Goal: Task Accomplishment & Management: Complete application form

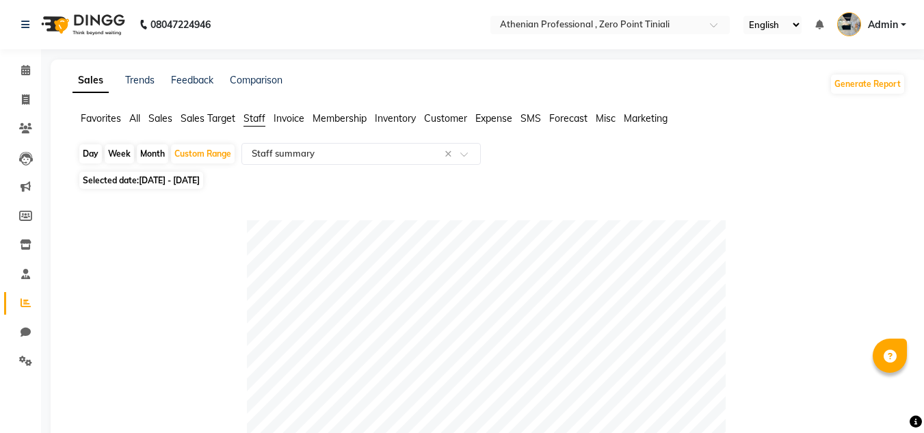
select select "filtered_report"
select select "csv"
click at [29, 100] on icon at bounding box center [26, 99] width 8 height 10
select select "service"
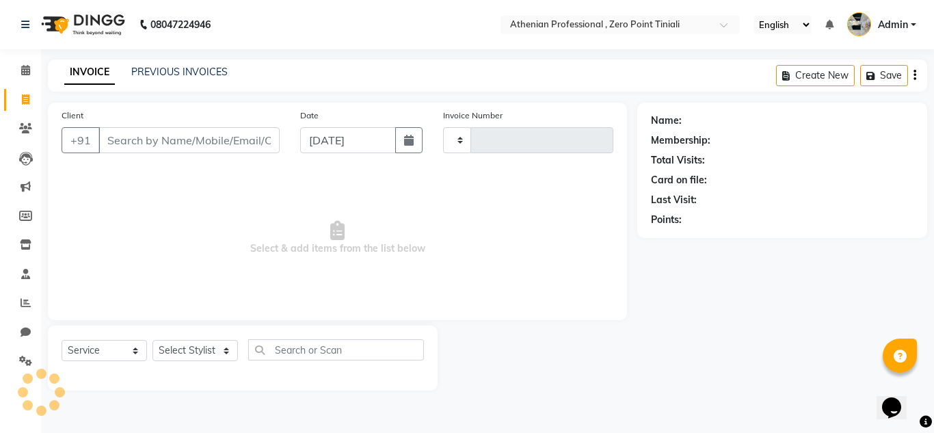
type input "2287"
select select "8300"
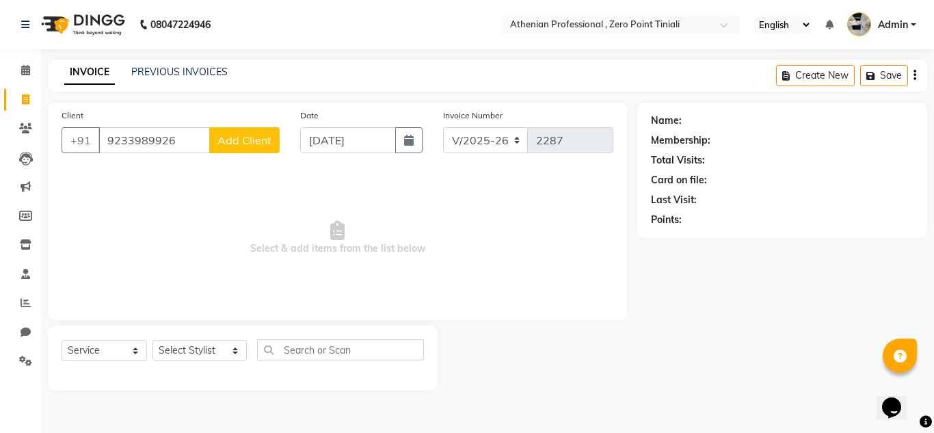
type input "9233989926"
click at [241, 132] on button "Add Client" at bounding box center [244, 140] width 70 height 26
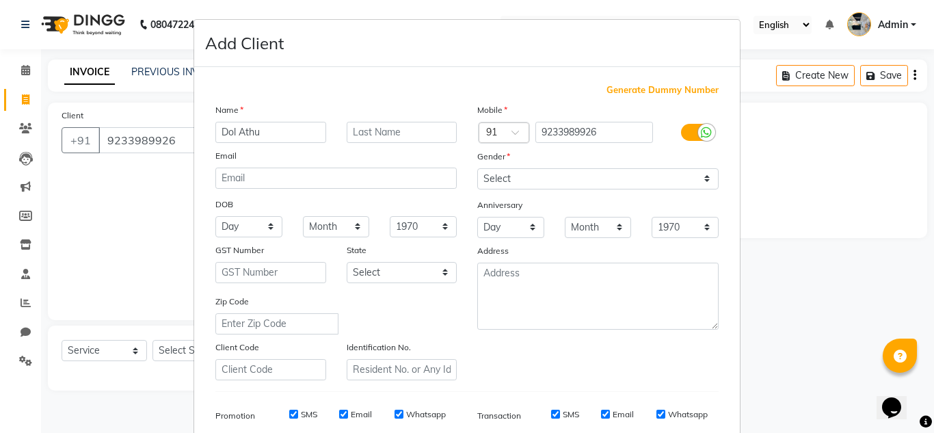
type input "Dol Athu"
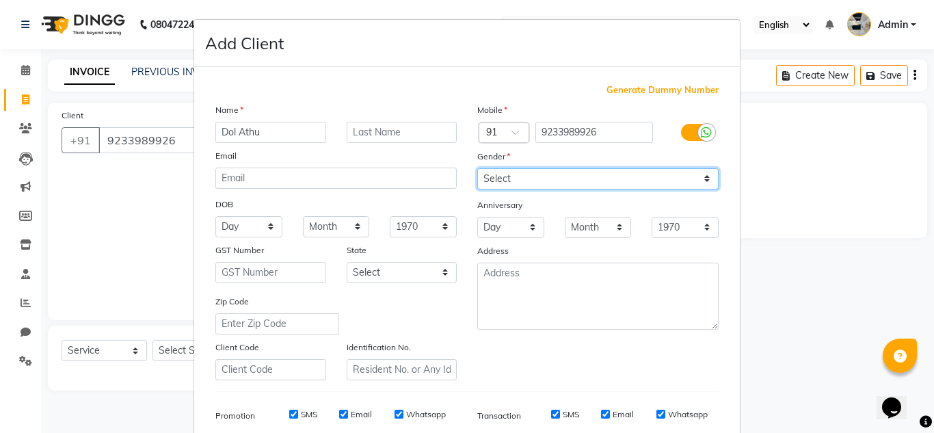
click at [531, 179] on select "Select [DEMOGRAPHIC_DATA] [DEMOGRAPHIC_DATA] Other Prefer Not To Say" at bounding box center [597, 178] width 241 height 21
select select "[DEMOGRAPHIC_DATA]"
click at [477, 168] on select "Select [DEMOGRAPHIC_DATA] [DEMOGRAPHIC_DATA] Other Prefer Not To Say" at bounding box center [597, 178] width 241 height 21
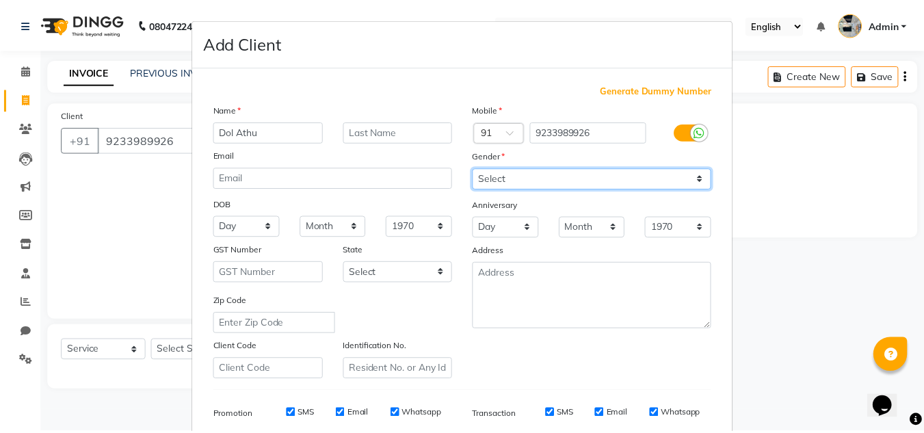
scroll to position [198, 0]
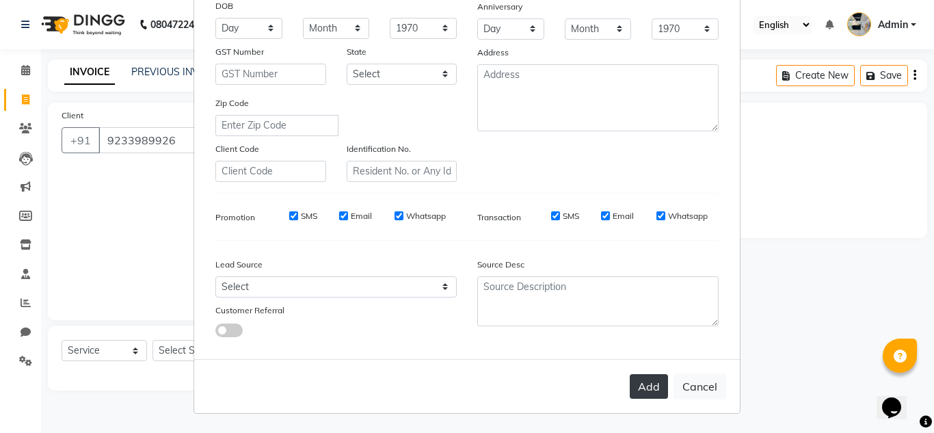
click at [641, 384] on button "Add" at bounding box center [649, 386] width 38 height 25
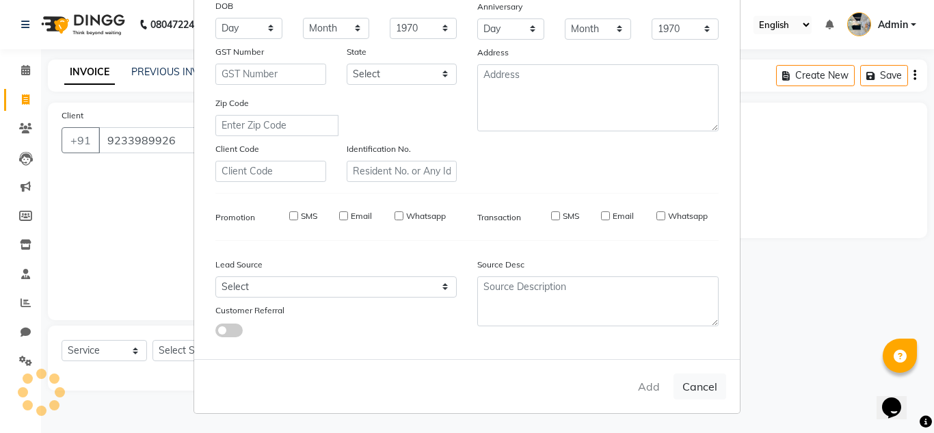
select select
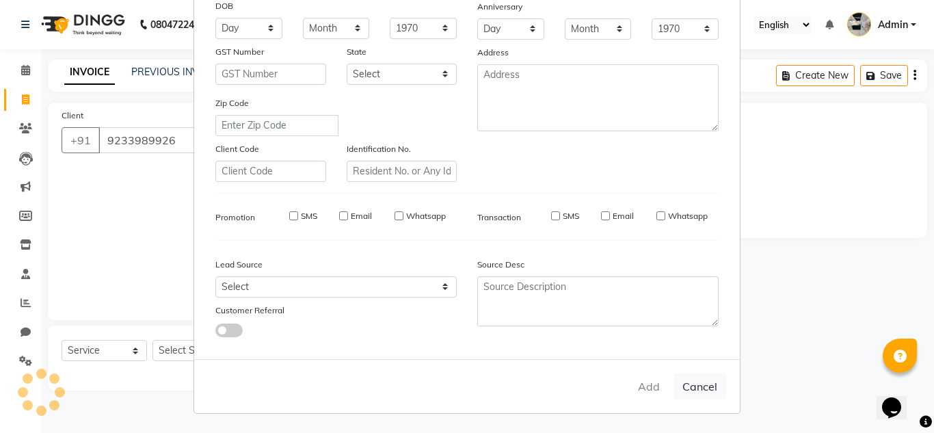
select select
checkbox input "false"
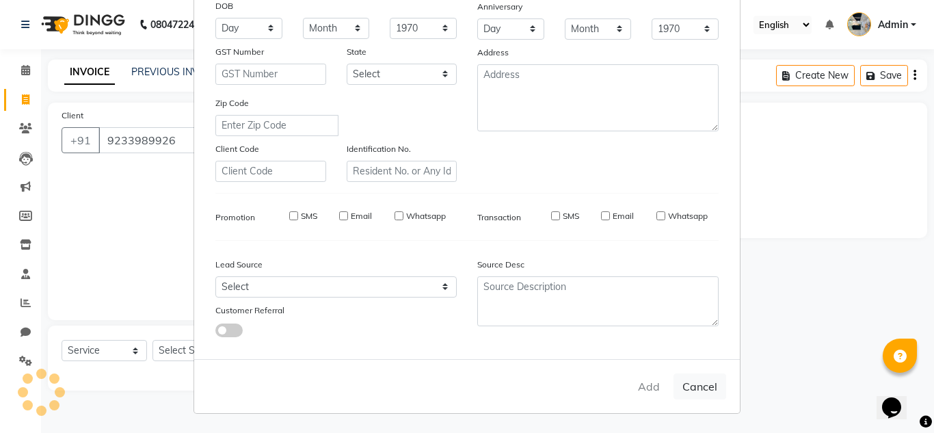
checkbox input "false"
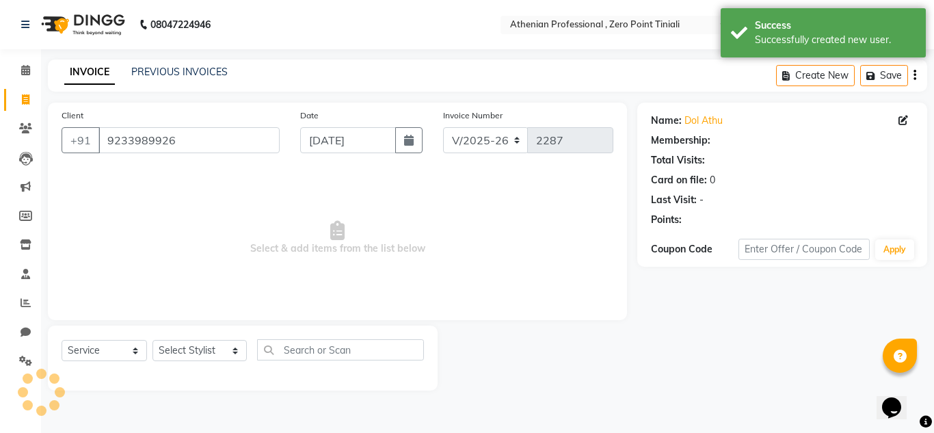
select select "1: Object"
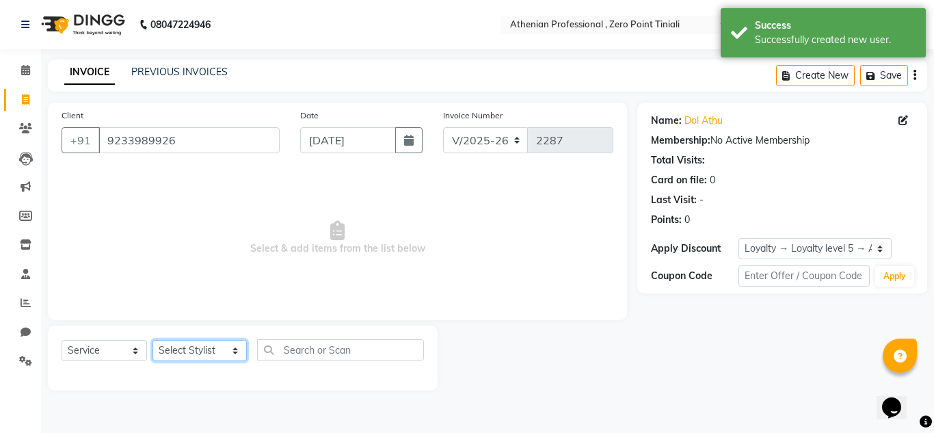
click at [192, 350] on select "Select Stylist [PERSON_NAME][MEDICAL_DATA] Admin [PERSON_NAME] BIHAM LINDUM NEM…" at bounding box center [199, 350] width 94 height 21
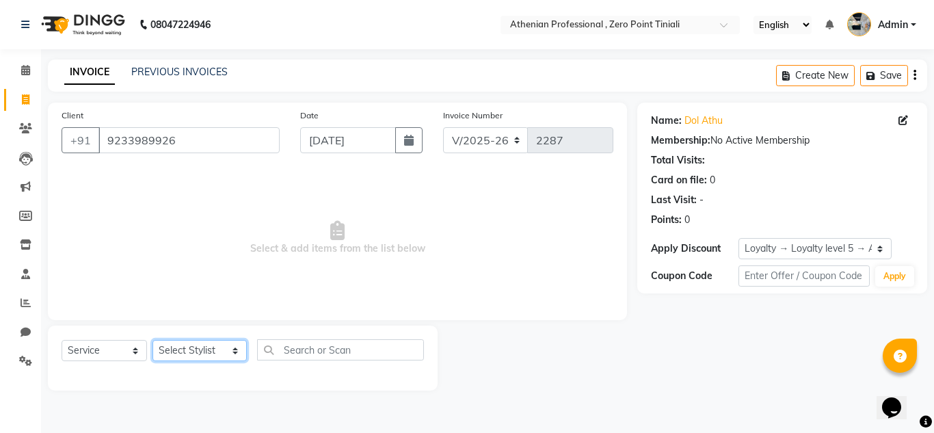
select select "80210"
click at [152, 340] on select "Select Stylist [PERSON_NAME][MEDICAL_DATA] Admin [PERSON_NAME] BIHAM LINDUM NEM…" at bounding box center [199, 350] width 94 height 21
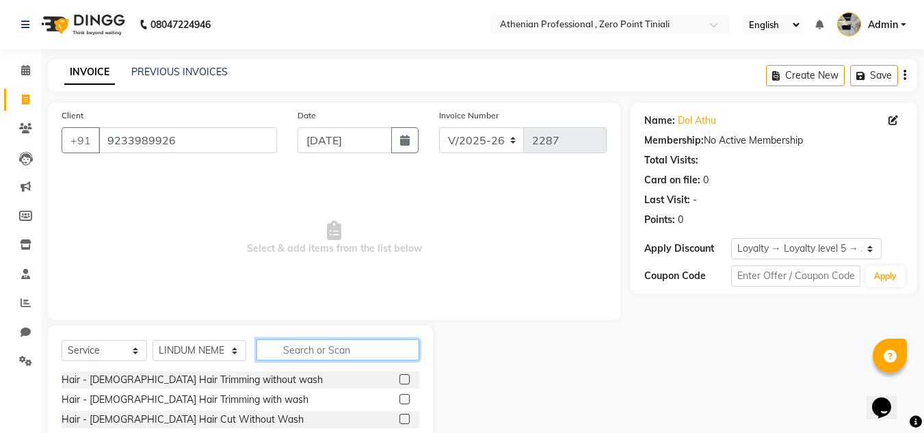
click at [293, 349] on input "text" at bounding box center [337, 349] width 163 height 21
type input "tha"
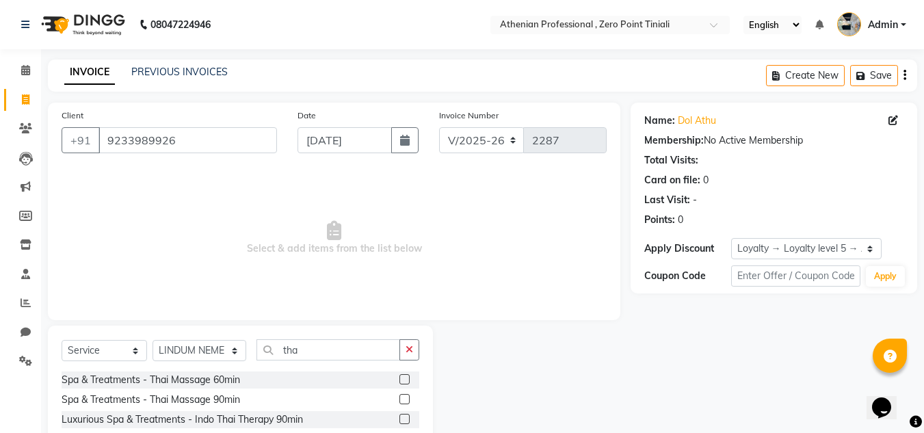
click at [403, 381] on label at bounding box center [404, 379] width 10 height 10
click at [403, 381] on input "checkbox" at bounding box center [403, 379] width 9 height 9
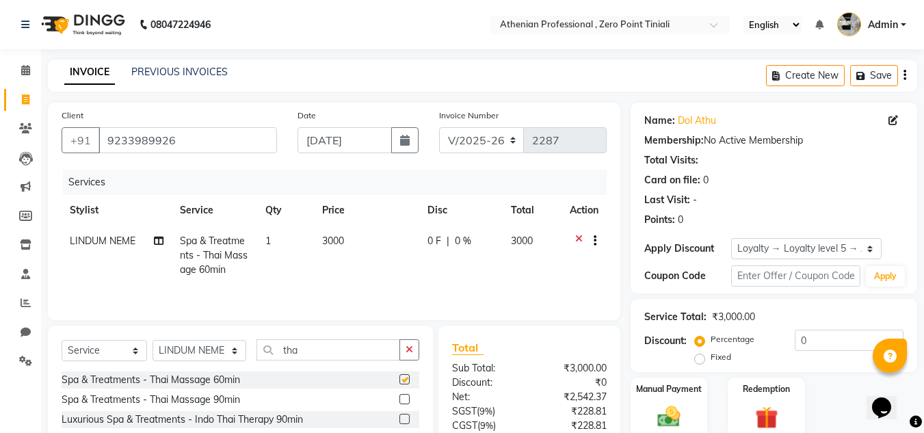
checkbox input "false"
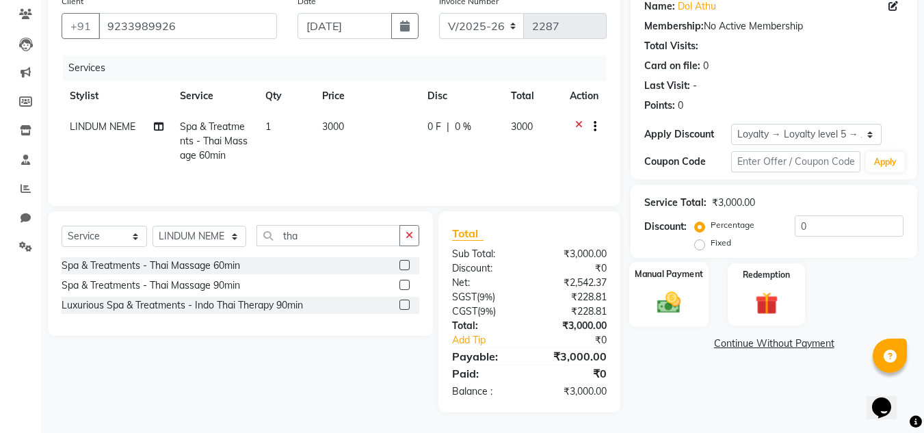
click at [673, 304] on img at bounding box center [668, 302] width 38 height 27
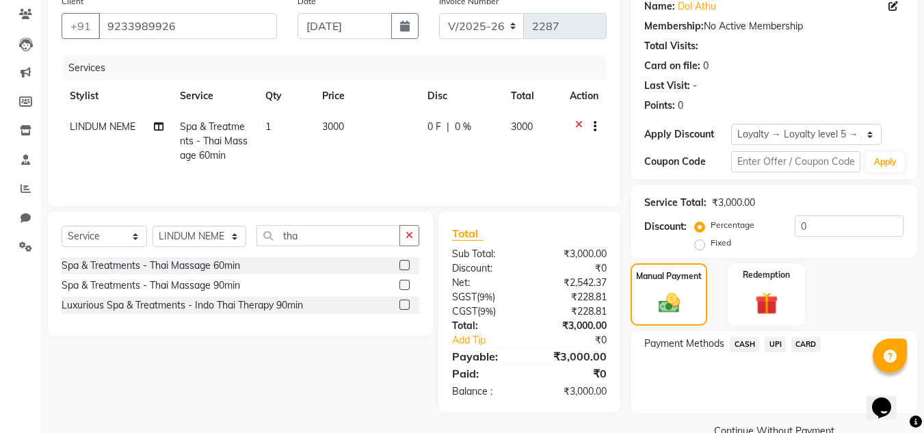
click at [749, 346] on span "CASH" at bounding box center [743, 344] width 29 height 16
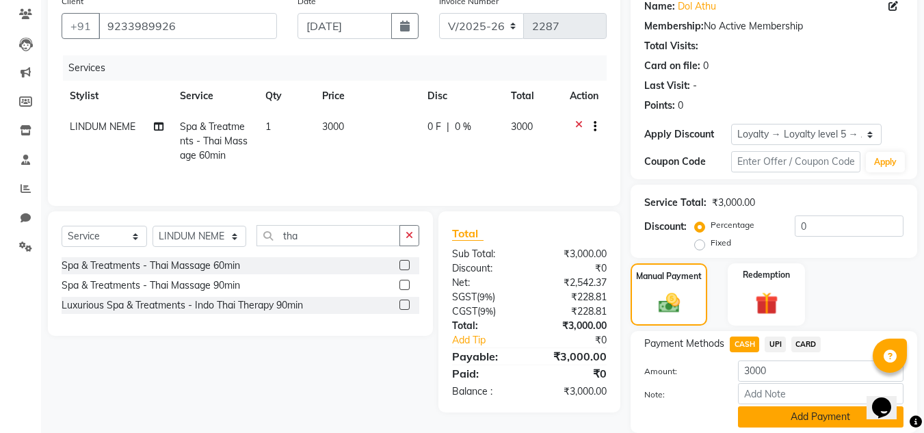
click at [778, 423] on button "Add Payment" at bounding box center [820, 416] width 165 height 21
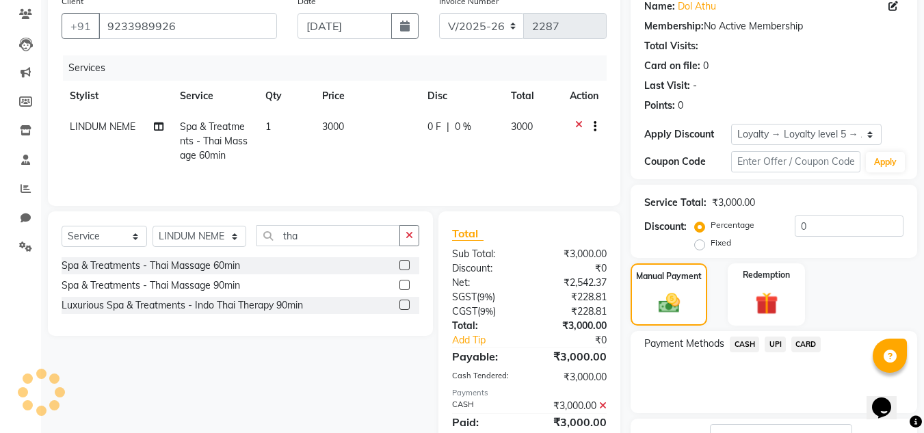
scroll to position [245, 0]
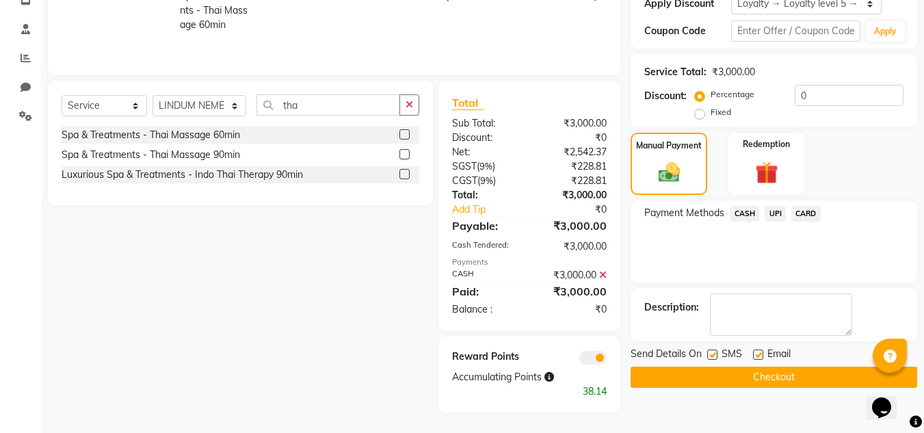
click at [783, 374] on button "Checkout" at bounding box center [773, 376] width 286 height 21
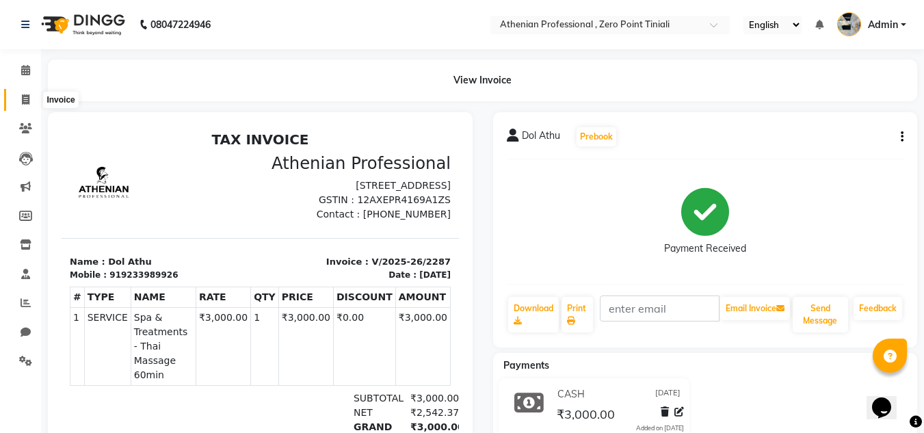
click at [28, 100] on icon at bounding box center [26, 99] width 8 height 10
select select "service"
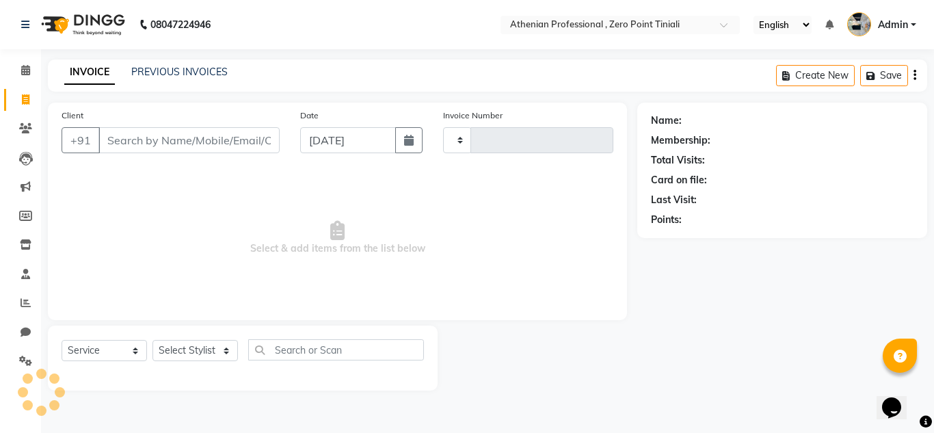
type input "2288"
select select "8300"
click at [286, 341] on input "text" at bounding box center [336, 349] width 176 height 21
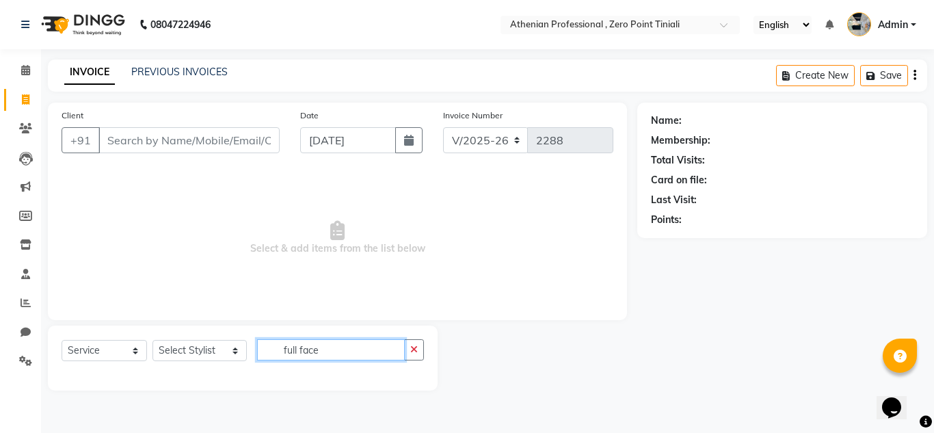
type input "full face"
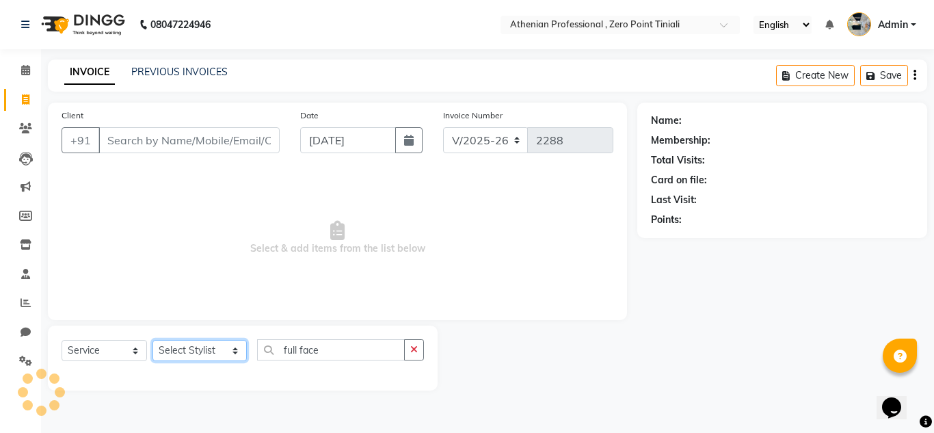
click at [191, 348] on select "Select Stylist [PERSON_NAME][MEDICAL_DATA] Admin [PERSON_NAME] BIHAM LINDUM NEM…" at bounding box center [199, 350] width 94 height 21
select select "80206"
click at [152, 340] on select "Select Stylist [PERSON_NAME][MEDICAL_DATA] Admin [PERSON_NAME] BIHAM LINDUM NEM…" at bounding box center [199, 350] width 94 height 21
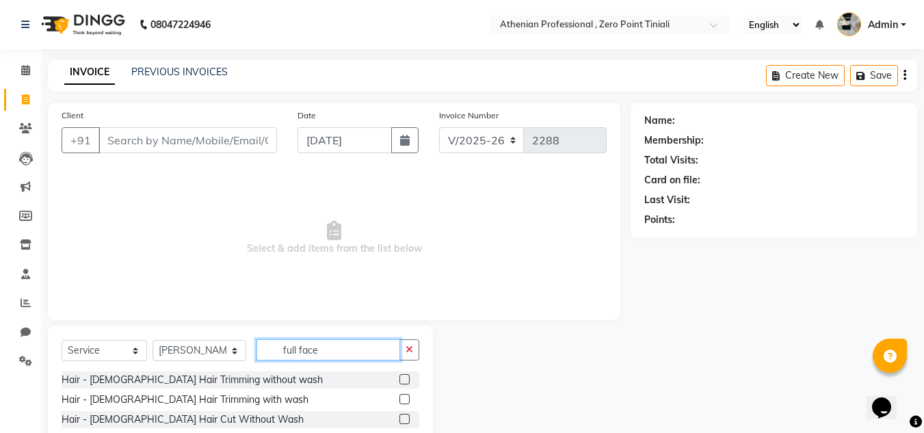
click at [326, 345] on input "full face" at bounding box center [328, 349] width 144 height 21
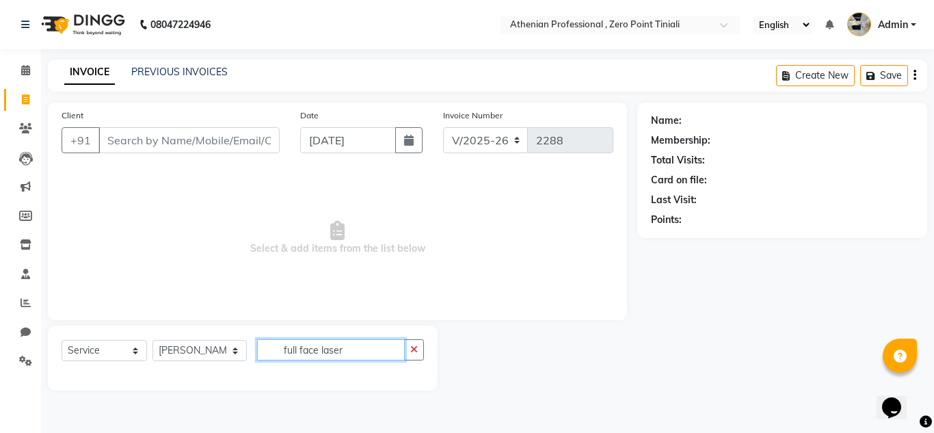
drag, startPoint x: 357, startPoint y: 343, endPoint x: 164, endPoint y: 353, distance: 193.1
click at [164, 353] on div "Select Service Product Membership Package Voucher Prepaid Gift Card Select Styl…" at bounding box center [243, 355] width 362 height 32
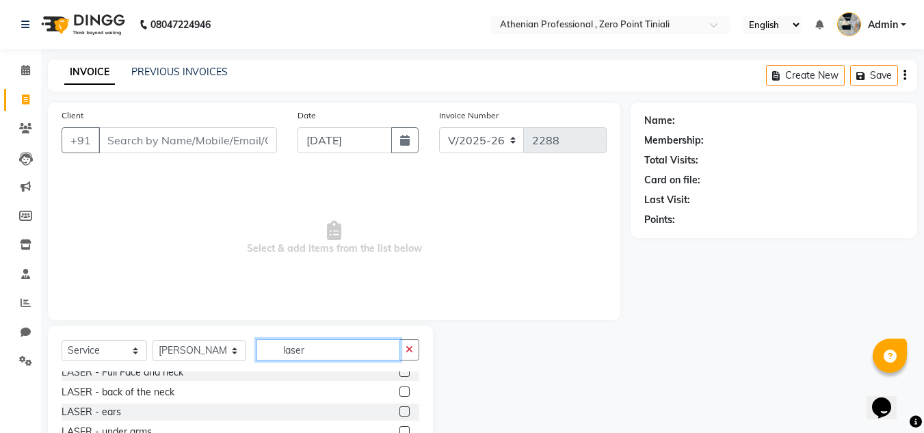
scroll to position [92, 0]
type input "laser"
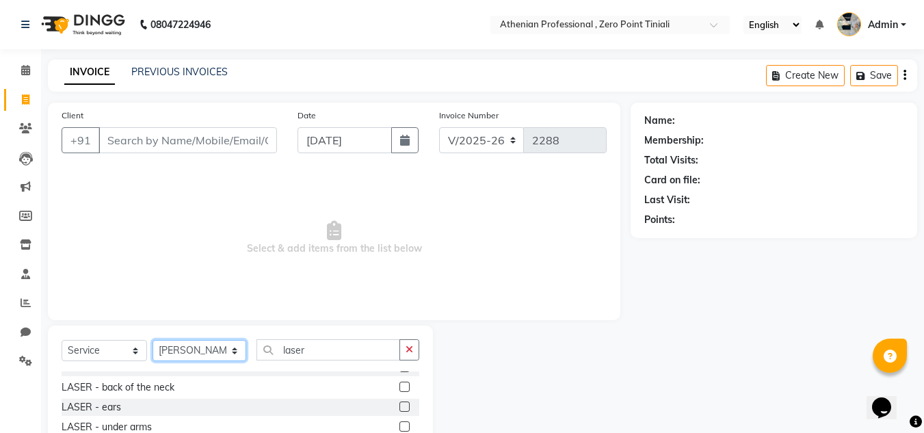
click at [202, 346] on select "Select Stylist [PERSON_NAME][MEDICAL_DATA] Admin [PERSON_NAME] BIHAM LINDUM NEM…" at bounding box center [199, 350] width 94 height 21
select select "80205"
click at [152, 340] on select "Select Stylist [PERSON_NAME][MEDICAL_DATA] Admin [PERSON_NAME] BIHAM LINDUM NEM…" at bounding box center [199, 350] width 94 height 21
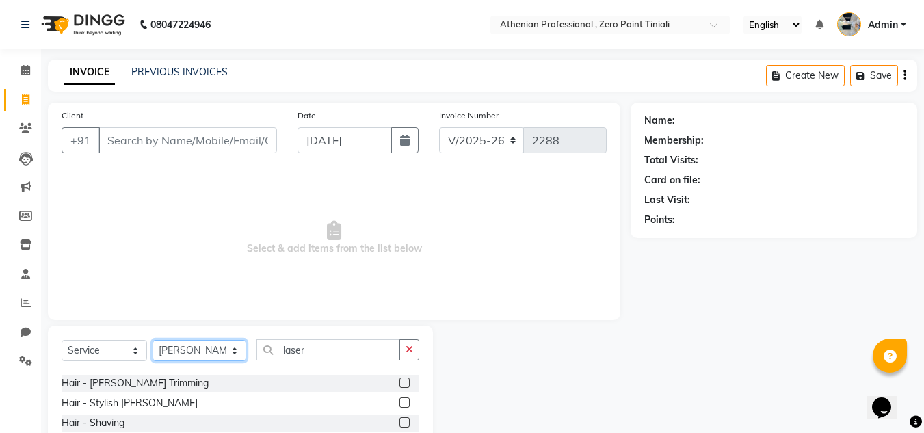
scroll to position [224, 0]
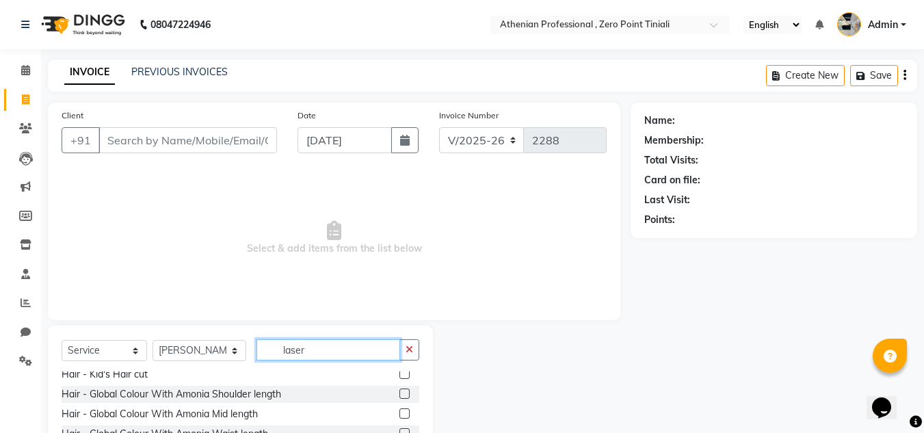
click at [318, 340] on input "laser" at bounding box center [328, 349] width 144 height 21
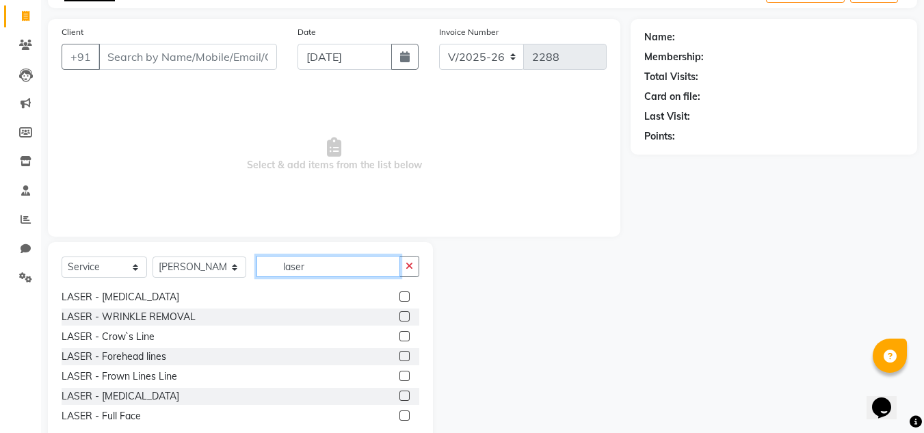
scroll to position [449, 0]
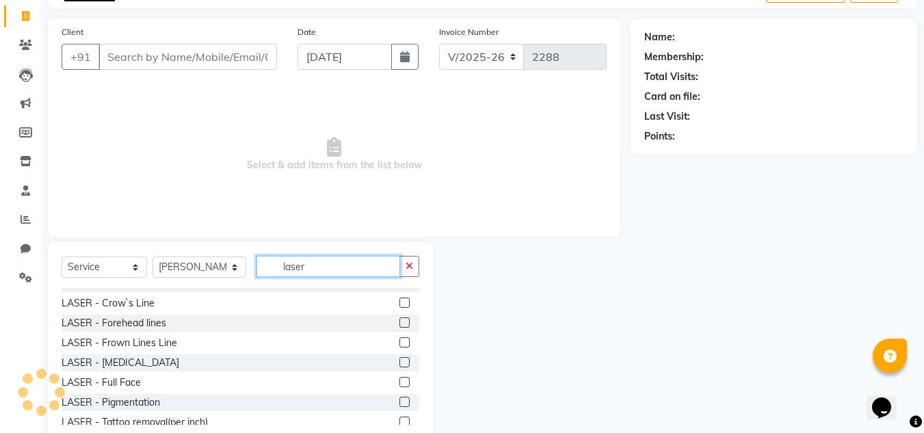
type input "laser"
click at [163, 392] on div "LASER - Upper Lip LASER - Chin LASER - Side locks LASER - Full Face 1 LASER - F…" at bounding box center [241, 356] width 358 height 137
click at [180, 386] on div "LASER - Full Face" at bounding box center [241, 382] width 358 height 17
click at [202, 384] on div "LASER - Full Face" at bounding box center [241, 382] width 358 height 17
click at [399, 379] on label at bounding box center [404, 382] width 10 height 10
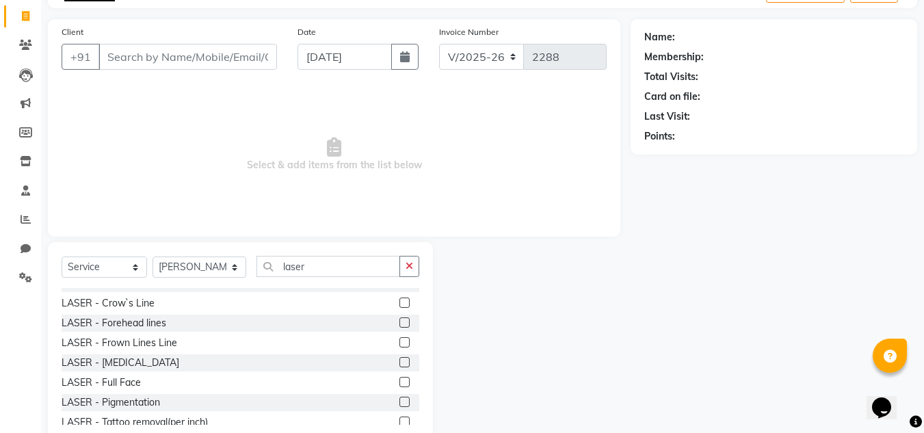
click at [399, 379] on input "checkbox" at bounding box center [403, 382] width 9 height 9
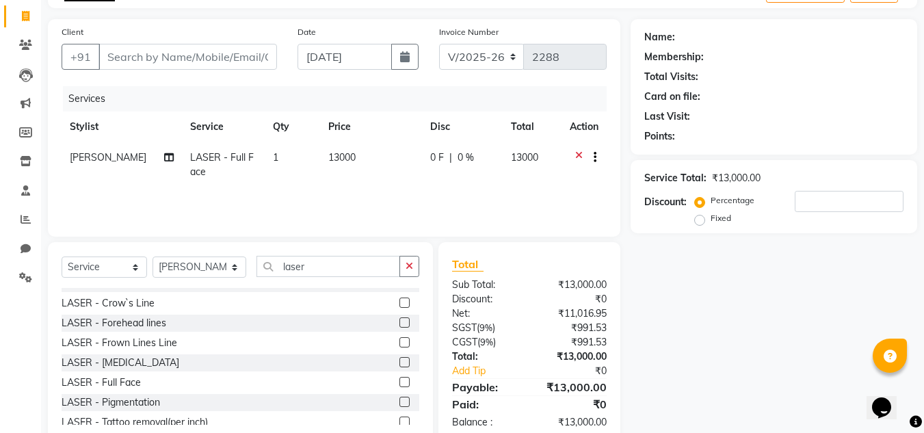
click at [399, 380] on label at bounding box center [404, 382] width 10 height 10
click at [399, 380] on input "checkbox" at bounding box center [403, 382] width 9 height 9
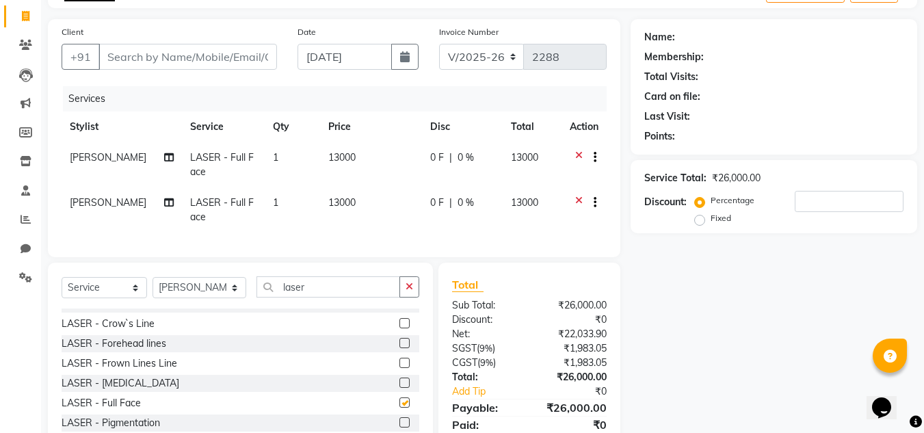
checkbox input "false"
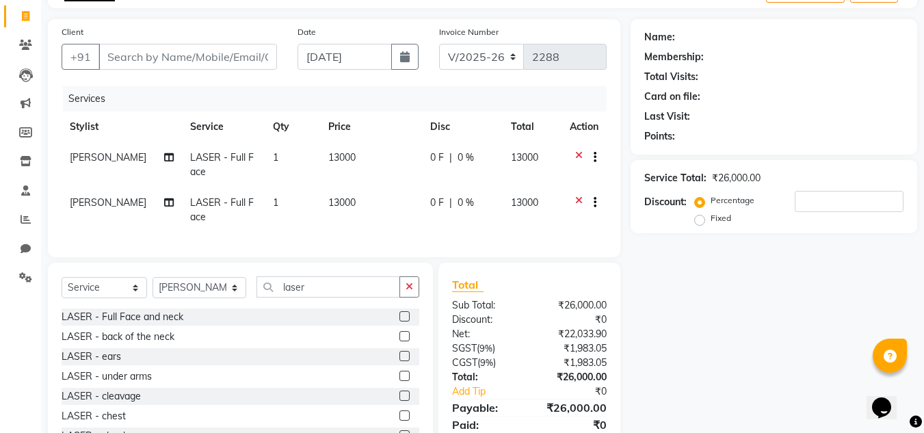
scroll to position [79, 0]
click at [399, 322] on label at bounding box center [404, 317] width 10 height 10
click at [399, 322] on input "checkbox" at bounding box center [403, 317] width 9 height 9
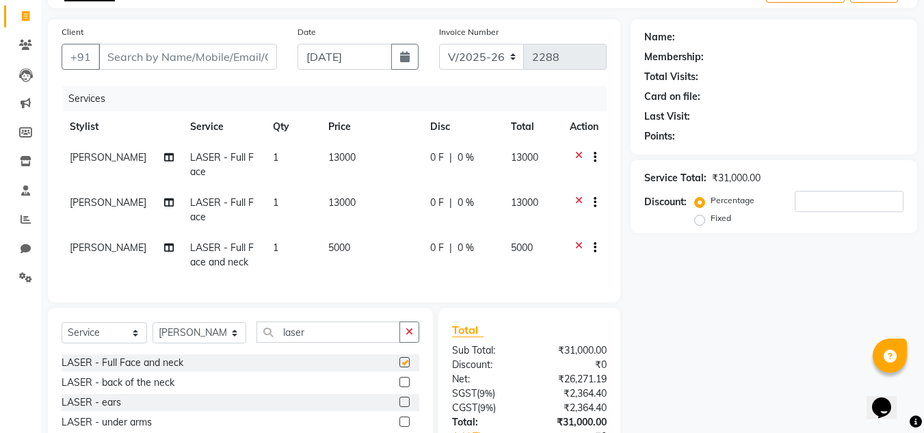
checkbox input "false"
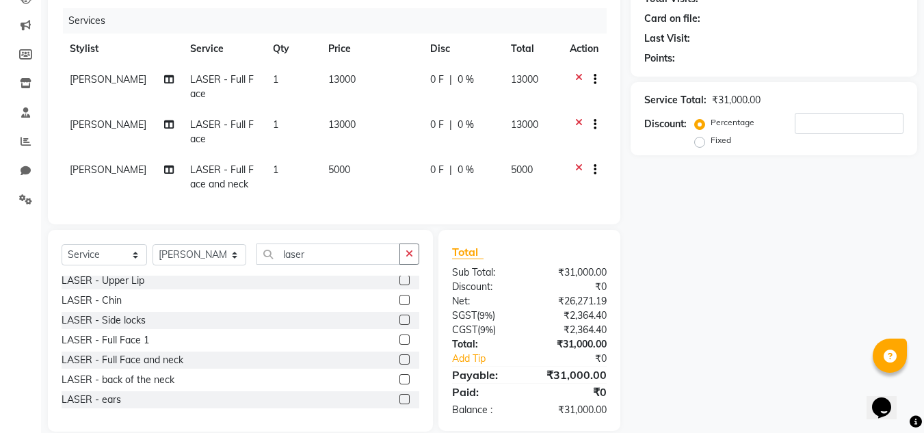
scroll to position [0, 0]
click at [399, 348] on label at bounding box center [404, 343] width 10 height 10
click at [399, 348] on input "checkbox" at bounding box center [403, 343] width 9 height 9
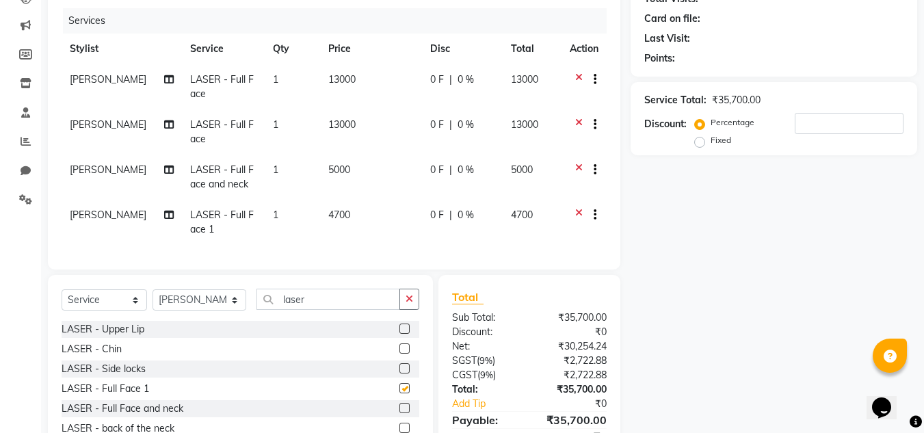
checkbox input "false"
click at [579, 166] on icon at bounding box center [579, 171] width 8 height 17
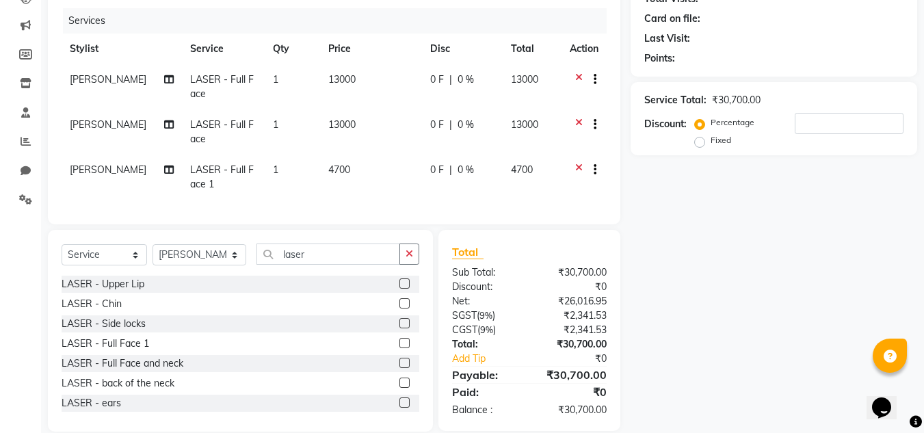
click at [582, 126] on div at bounding box center [589, 126] width 14 height 17
click at [578, 75] on icon at bounding box center [579, 80] width 8 height 17
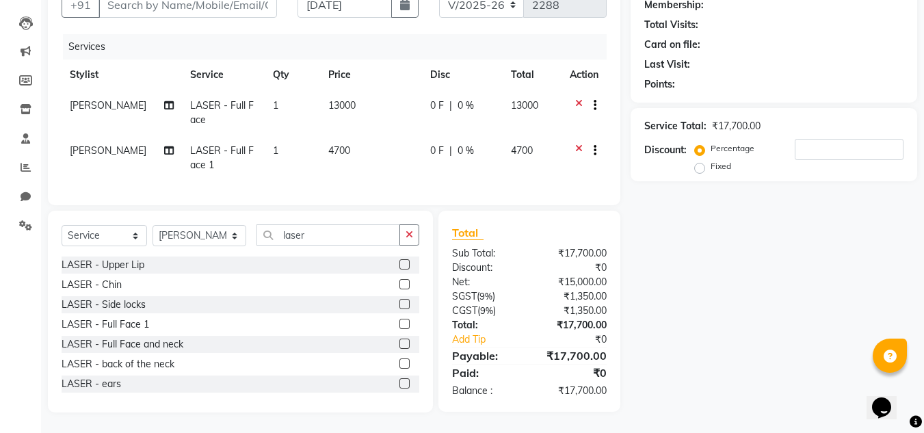
scroll to position [146, 0]
click at [577, 98] on icon at bounding box center [579, 106] width 8 height 17
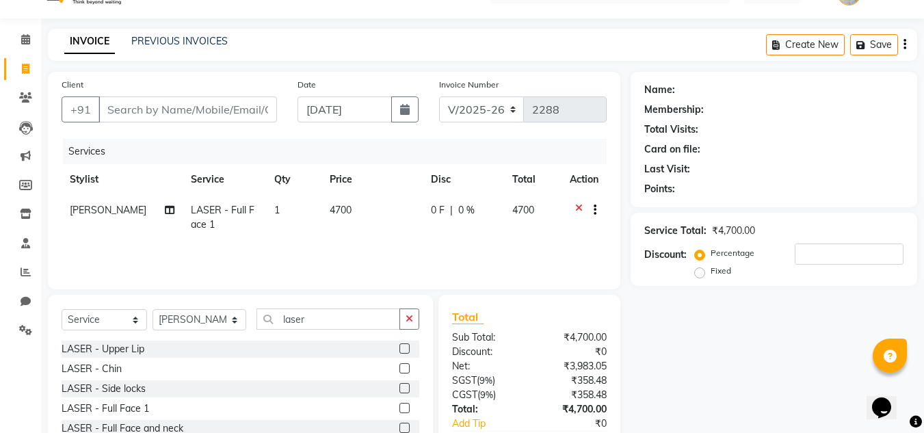
scroll to position [30, 0]
click at [137, 109] on input "Client" at bounding box center [187, 110] width 178 height 26
type input "a"
type input "0"
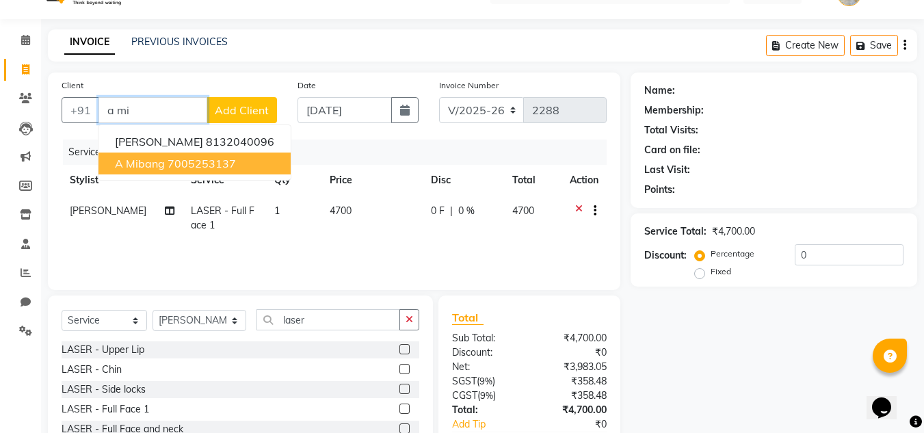
click at [167, 163] on ngb-highlight "7005253137" at bounding box center [201, 164] width 68 height 14
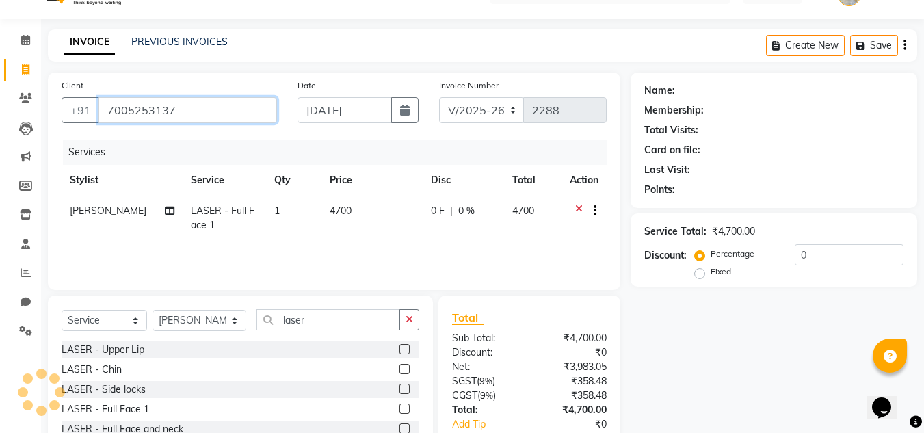
type input "7005253137"
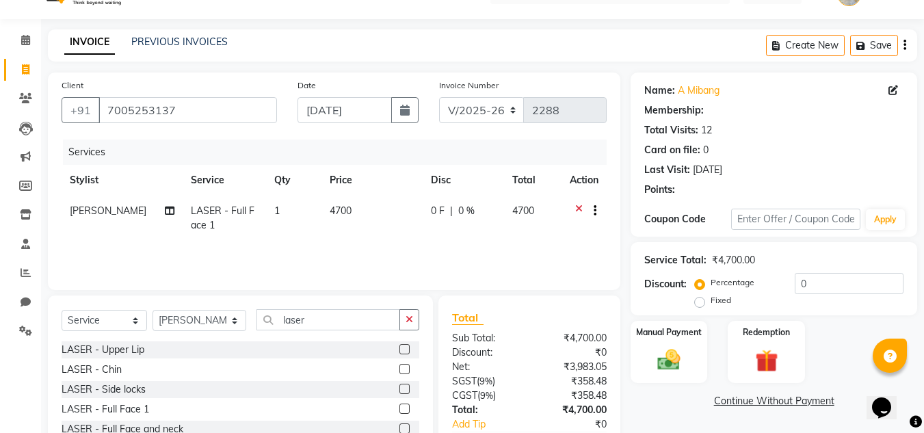
select select "1: Object"
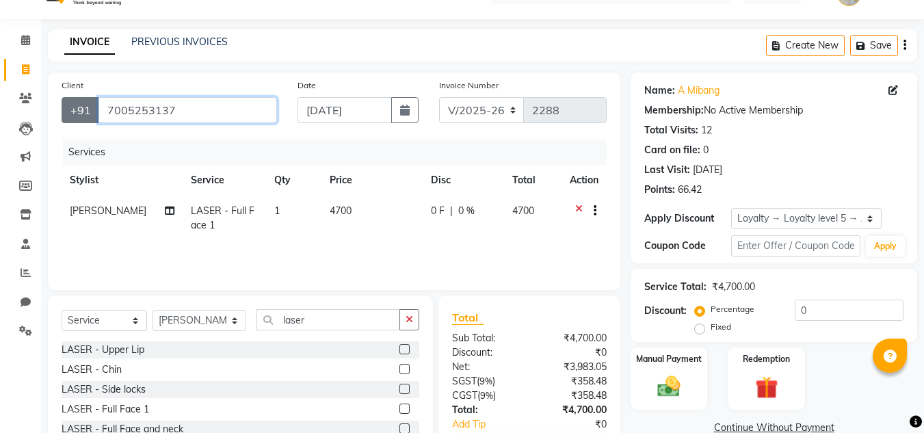
drag, startPoint x: 209, startPoint y: 116, endPoint x: 85, endPoint y: 107, distance: 124.1
click at [85, 107] on div "[PHONE_NUMBER]" at bounding box center [169, 110] width 215 height 26
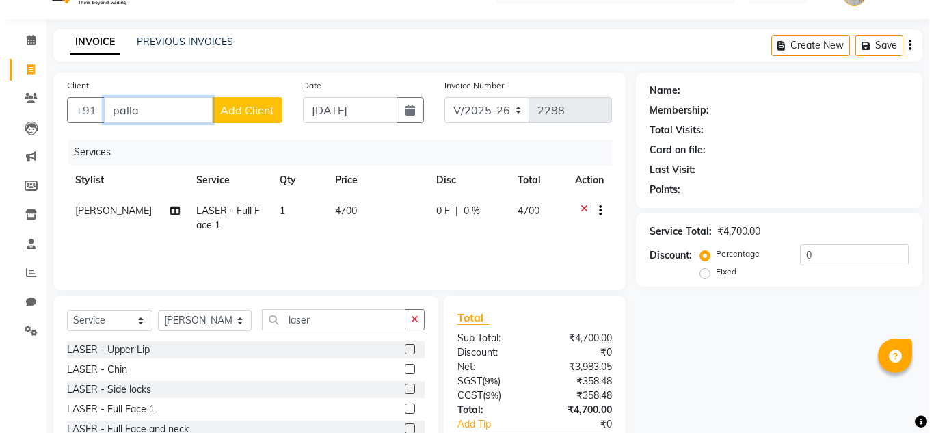
scroll to position [0, 0]
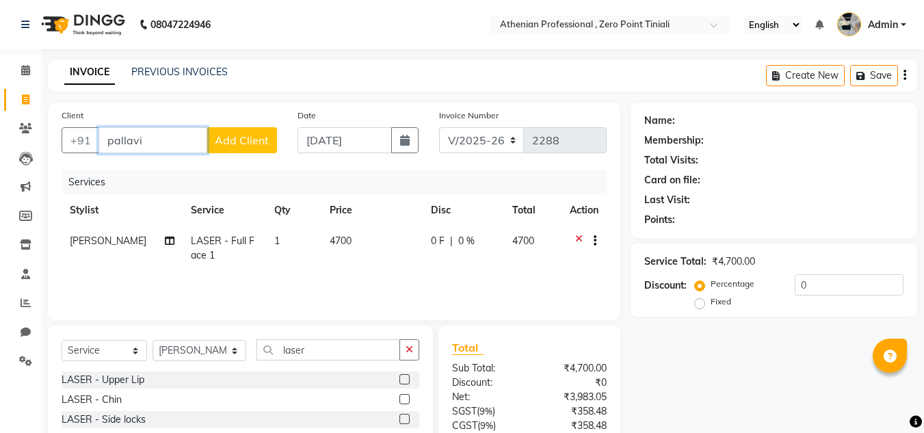
type input "pallavi"
click at [241, 141] on span "Add Client" at bounding box center [242, 140] width 54 height 14
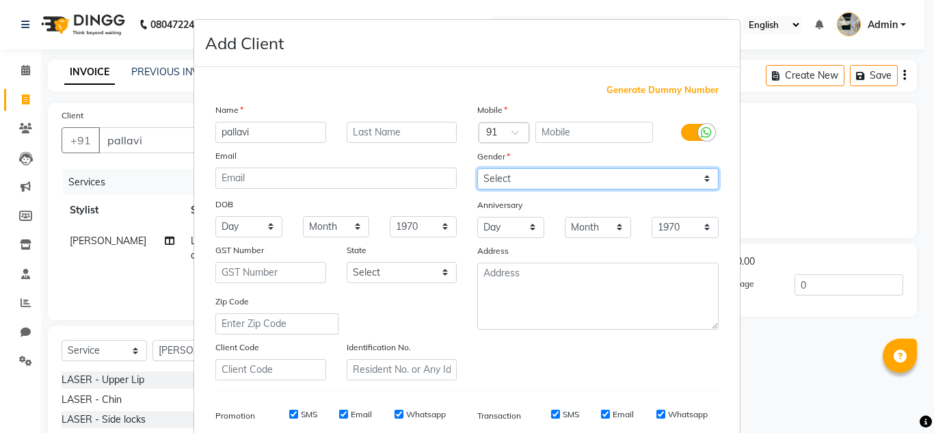
click at [554, 180] on select "Select [DEMOGRAPHIC_DATA] [DEMOGRAPHIC_DATA] Other Prefer Not To Say" at bounding box center [597, 178] width 241 height 21
select select "[DEMOGRAPHIC_DATA]"
click at [477, 168] on select "Select [DEMOGRAPHIC_DATA] [DEMOGRAPHIC_DATA] Other Prefer Not To Say" at bounding box center [597, 178] width 241 height 21
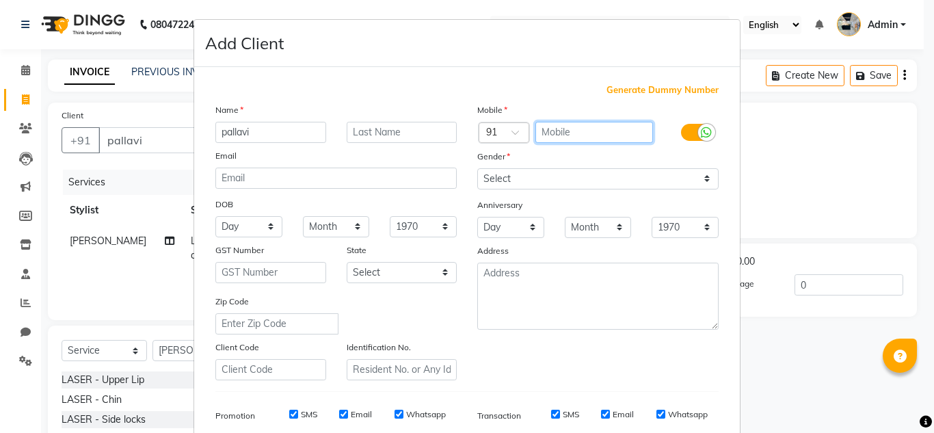
click at [563, 136] on input "text" at bounding box center [594, 132] width 118 height 21
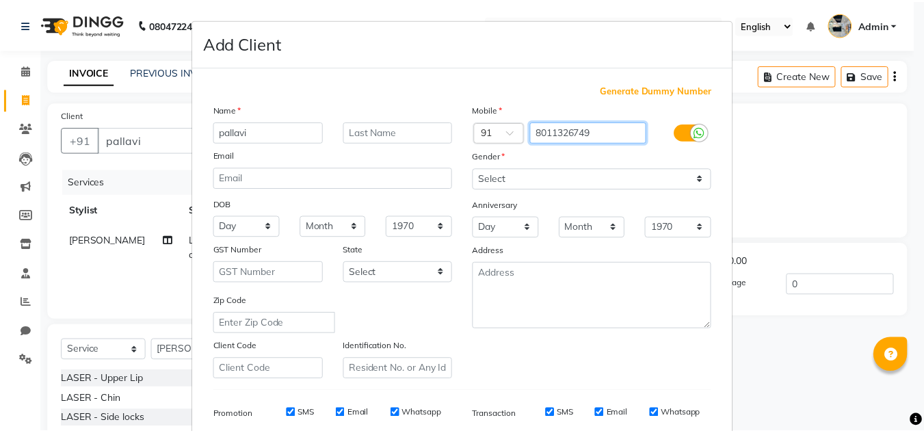
scroll to position [198, 0]
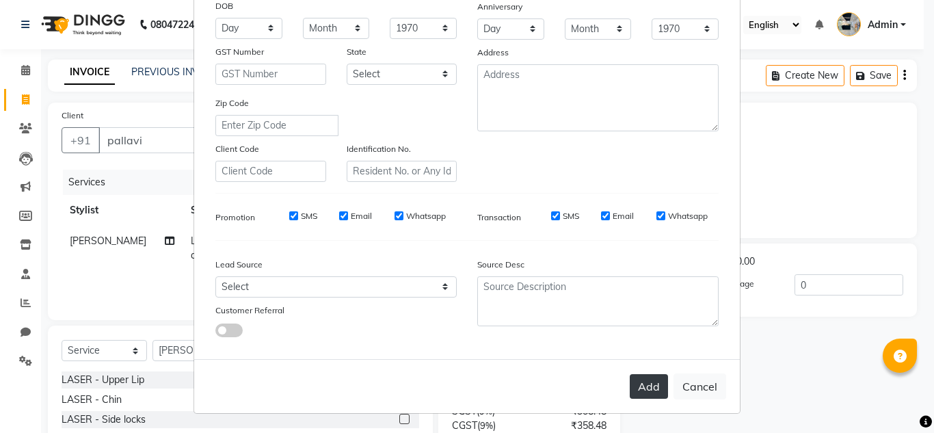
type input "8011326749"
click at [636, 374] on button "Add" at bounding box center [649, 386] width 38 height 25
type input "8011326749"
select select
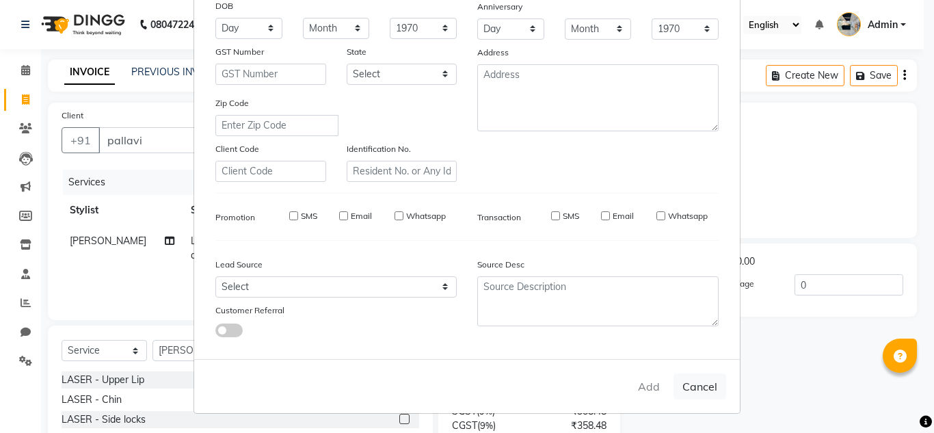
select select
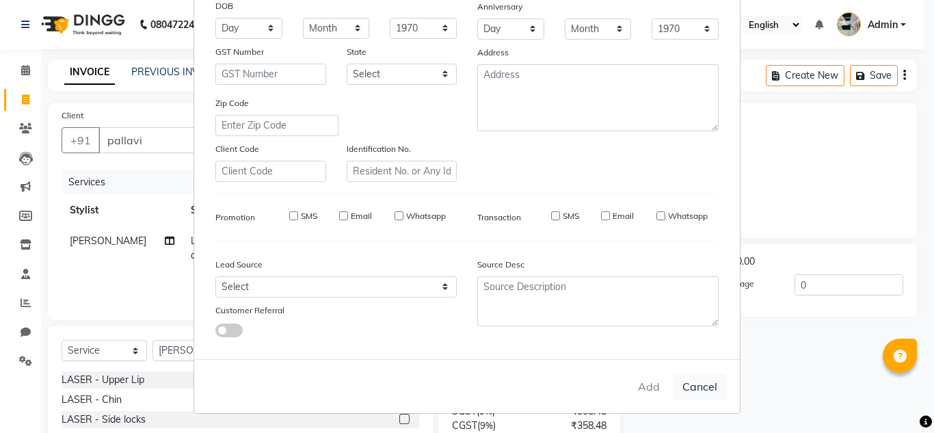
checkbox input "false"
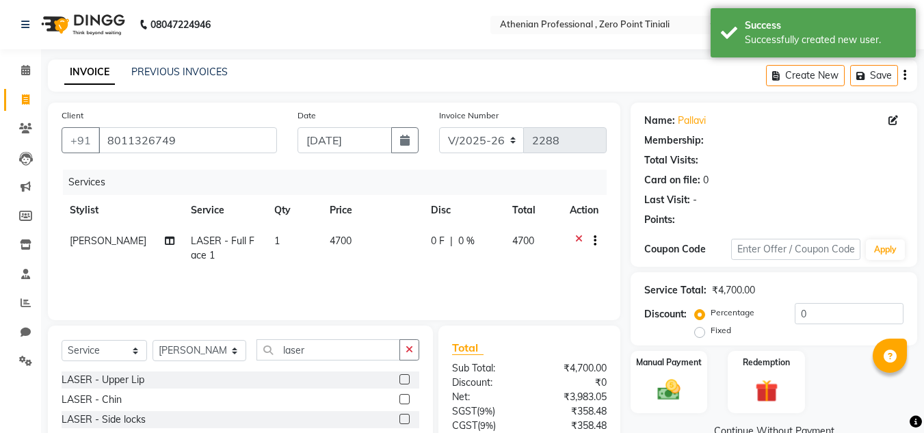
select select "1: Object"
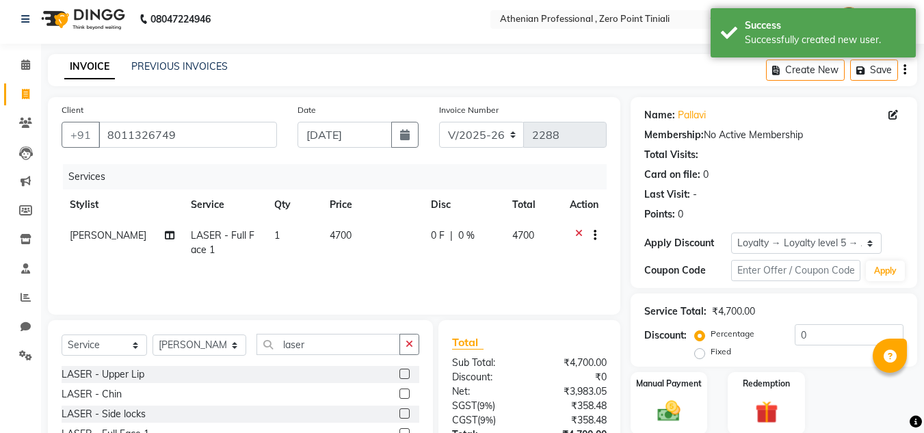
scroll to position [6, 0]
click at [578, 236] on icon at bounding box center [579, 236] width 8 height 17
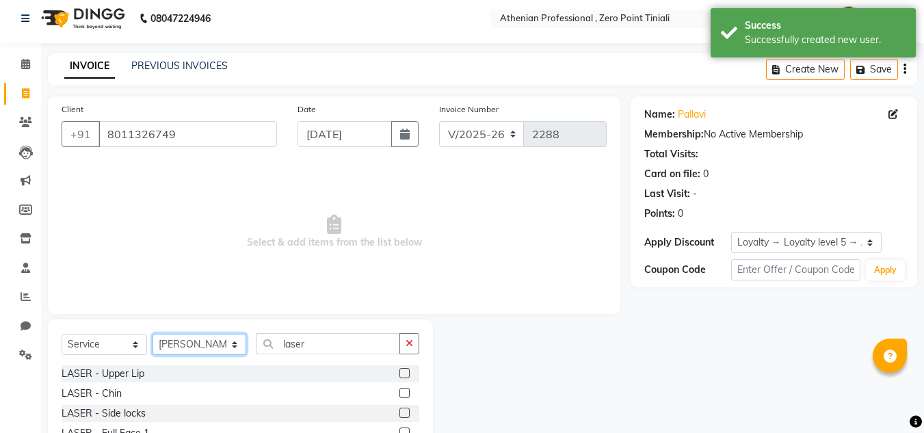
click at [200, 349] on select "Select Stylist [PERSON_NAME][MEDICAL_DATA] Admin [PERSON_NAME] BIHAM LINDUM NEM…" at bounding box center [199, 344] width 94 height 21
select select "80207"
click at [152, 334] on select "Select Stylist [PERSON_NAME][MEDICAL_DATA] Admin [PERSON_NAME] BIHAM LINDUM NEM…" at bounding box center [199, 344] width 94 height 21
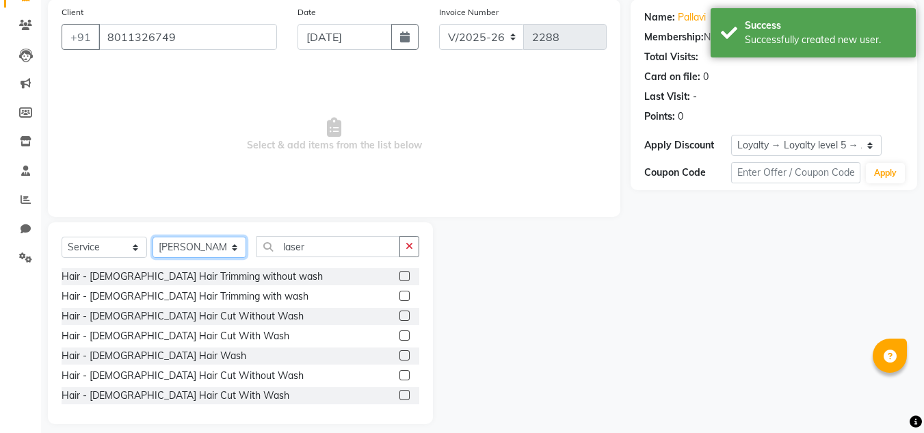
scroll to position [104, 0]
drag, startPoint x: 300, startPoint y: 250, endPoint x: 260, endPoint y: 258, distance: 40.6
click at [260, 258] on div "Select Service Product Membership Package Voucher Prepaid Gift Card Select Styl…" at bounding box center [241, 251] width 358 height 32
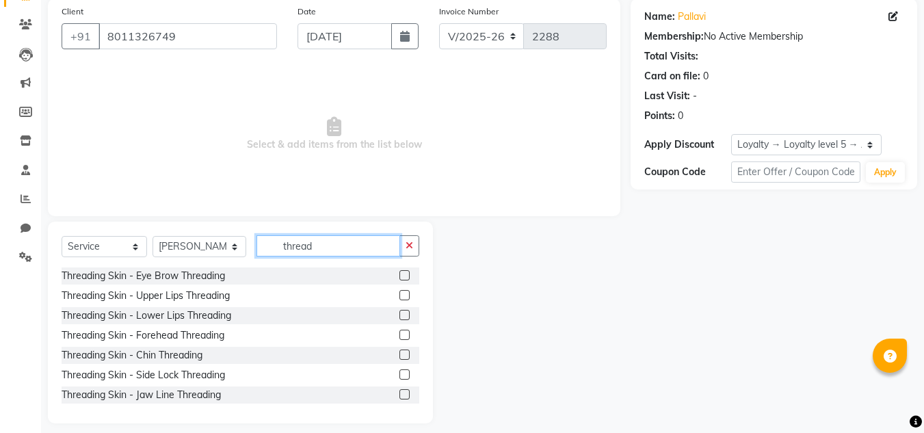
type input "thread"
click at [399, 276] on label at bounding box center [404, 275] width 10 height 10
click at [399, 276] on input "checkbox" at bounding box center [403, 275] width 9 height 9
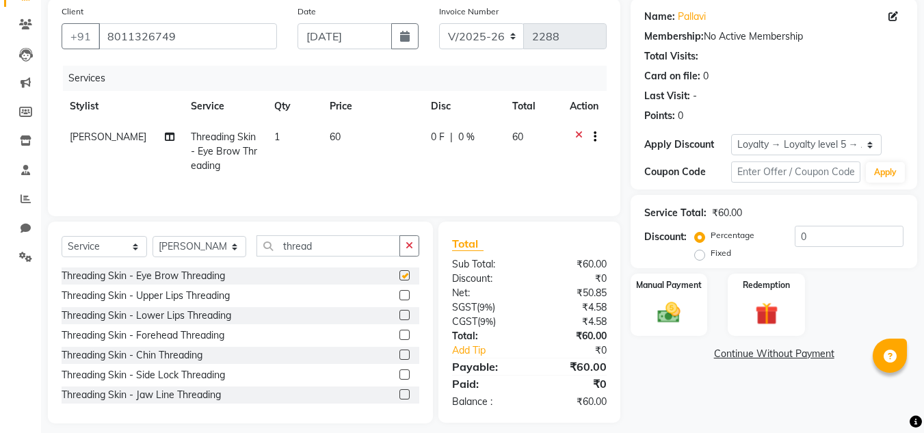
checkbox input "false"
click at [399, 336] on label at bounding box center [404, 335] width 10 height 10
click at [399, 336] on input "checkbox" at bounding box center [403, 335] width 9 height 9
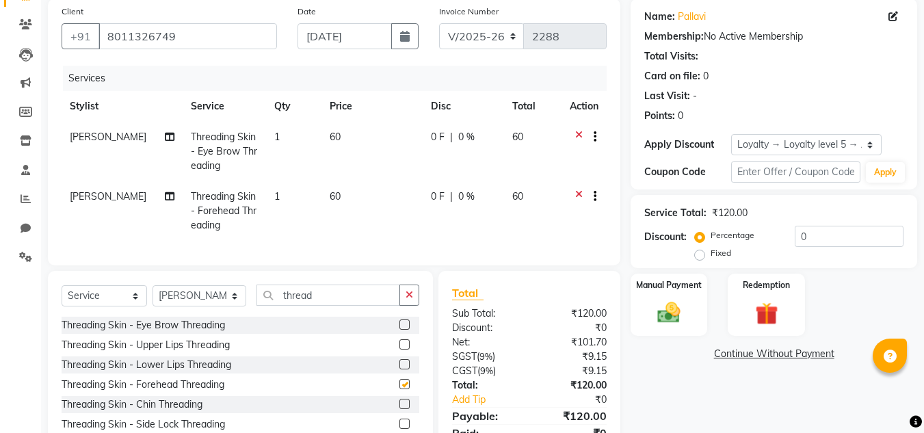
checkbox input "false"
drag, startPoint x: 316, startPoint y: 312, endPoint x: 242, endPoint y: 301, distance: 74.7
click at [242, 301] on div "Select Service Product Membership Package Voucher Prepaid Gift Card Select Styl…" at bounding box center [241, 300] width 358 height 32
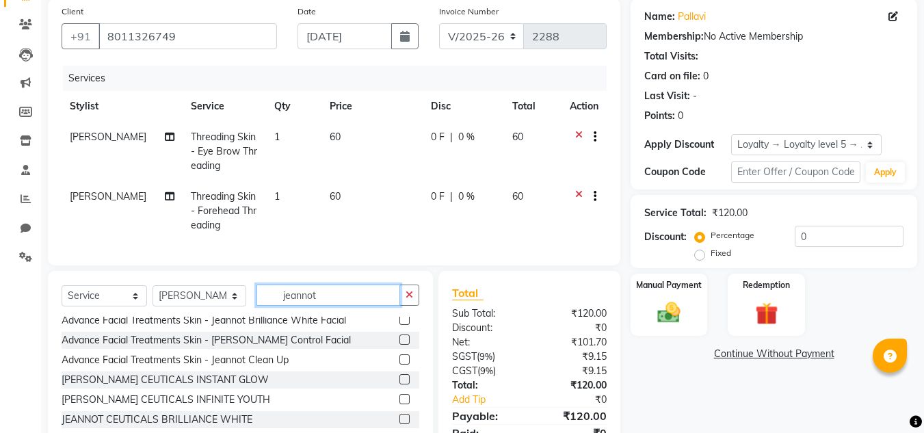
scroll to position [65, 0]
type input "jeannot"
click at [399, 364] on label at bounding box center [404, 358] width 10 height 10
click at [399, 364] on input "checkbox" at bounding box center [403, 359] width 9 height 9
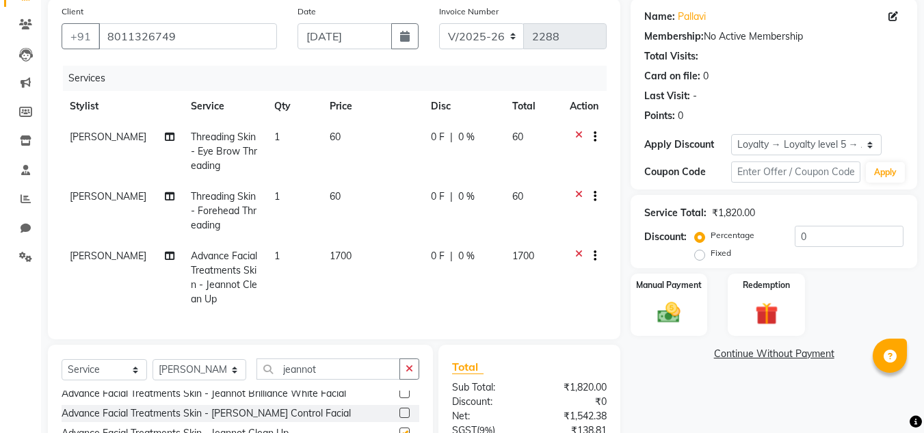
checkbox input "false"
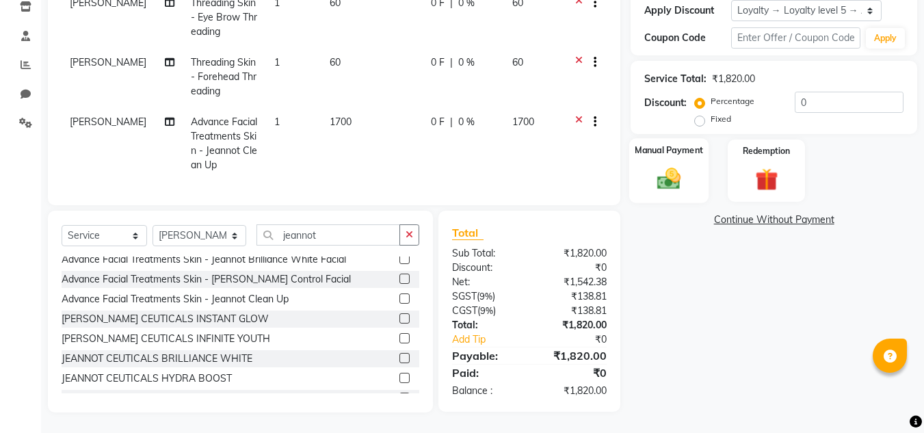
click at [663, 165] on img at bounding box center [668, 178] width 38 height 27
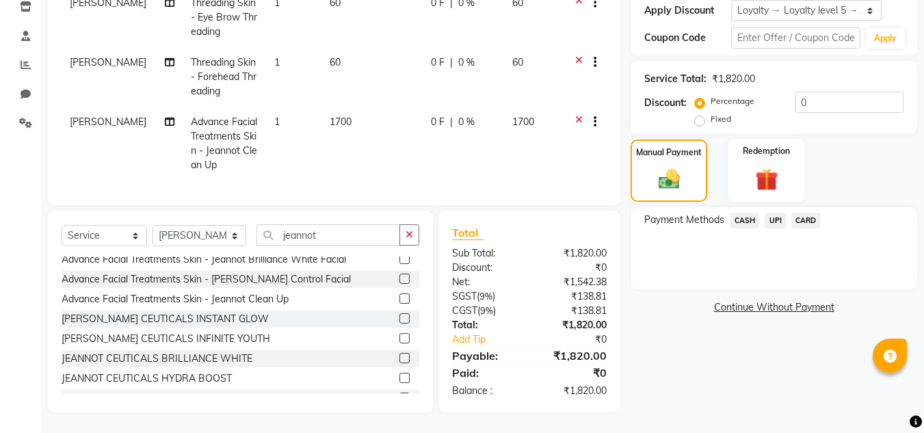
click at [772, 213] on span "UPI" at bounding box center [774, 221] width 21 height 16
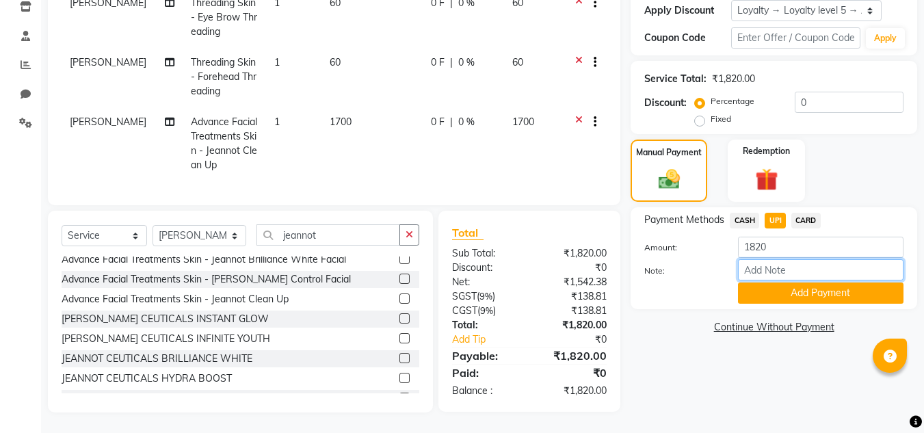
click at [797, 260] on input "Note:" at bounding box center [820, 269] width 165 height 21
type input "axis bank"
click at [779, 292] on button "Add Payment" at bounding box center [820, 292] width 165 height 21
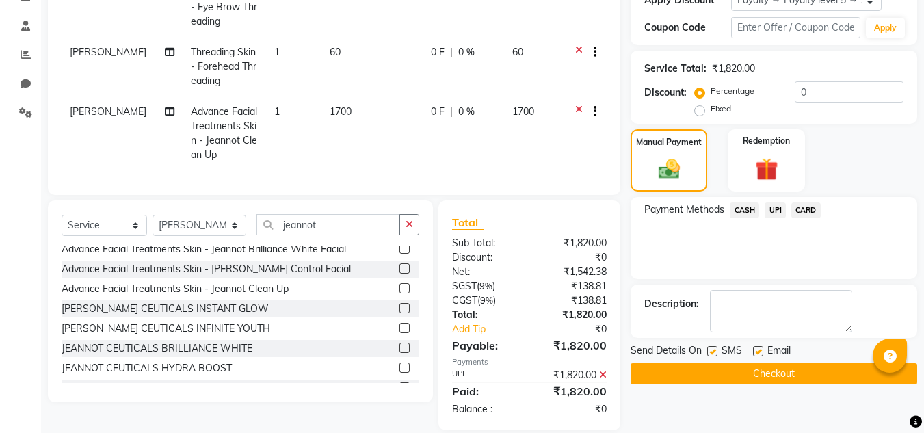
click at [779, 369] on button "Checkout" at bounding box center [773, 373] width 286 height 21
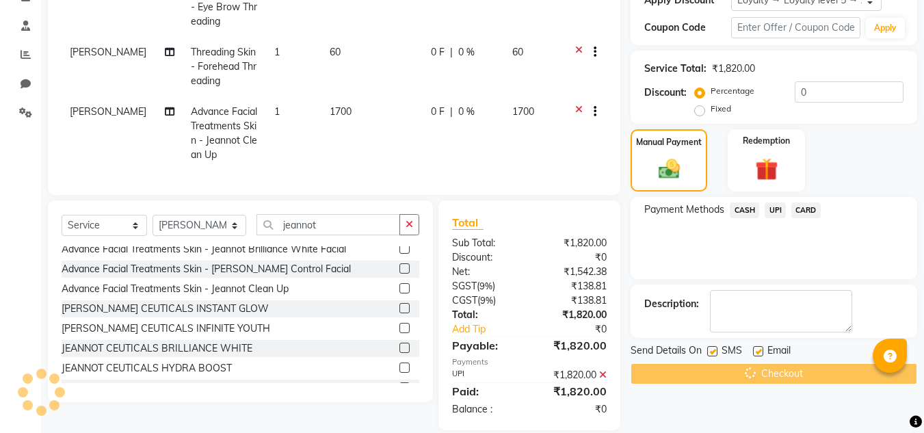
scroll to position [358, 0]
